Goal: Transaction & Acquisition: Purchase product/service

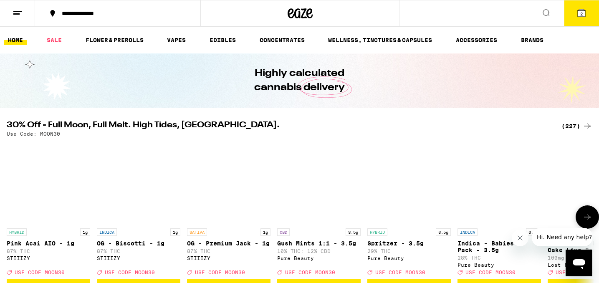
scroll to position [5, 0]
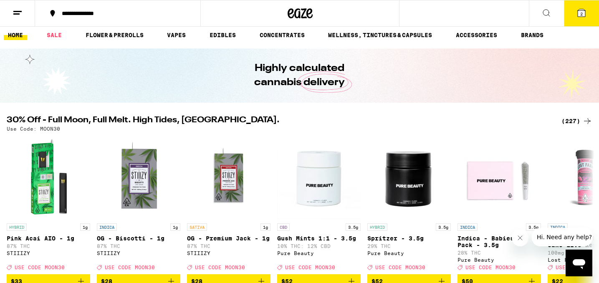
click at [584, 10] on icon at bounding box center [582, 13] width 10 height 10
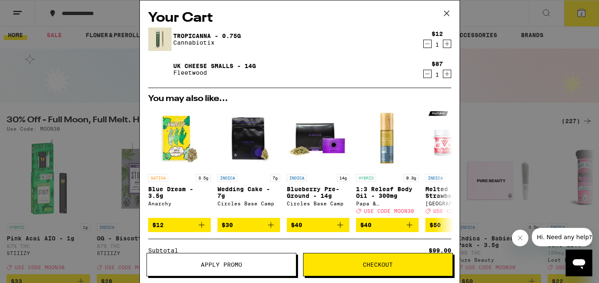
click at [447, 14] on icon at bounding box center [447, 13] width 13 height 13
